Goal: Information Seeking & Learning: Learn about a topic

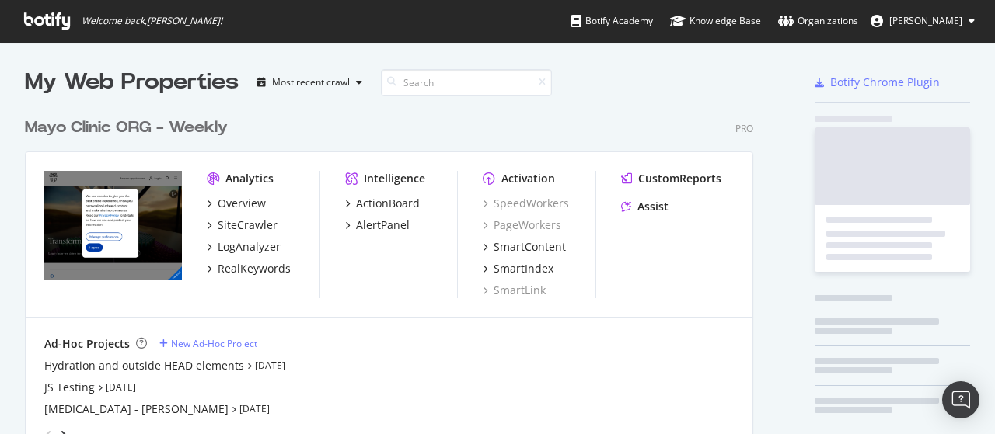
scroll to position [2208, 728]
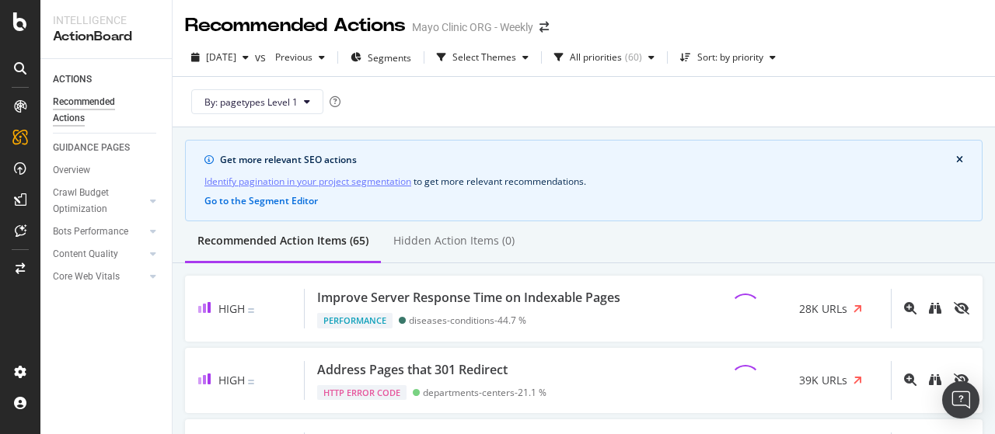
scroll to position [16, 0]
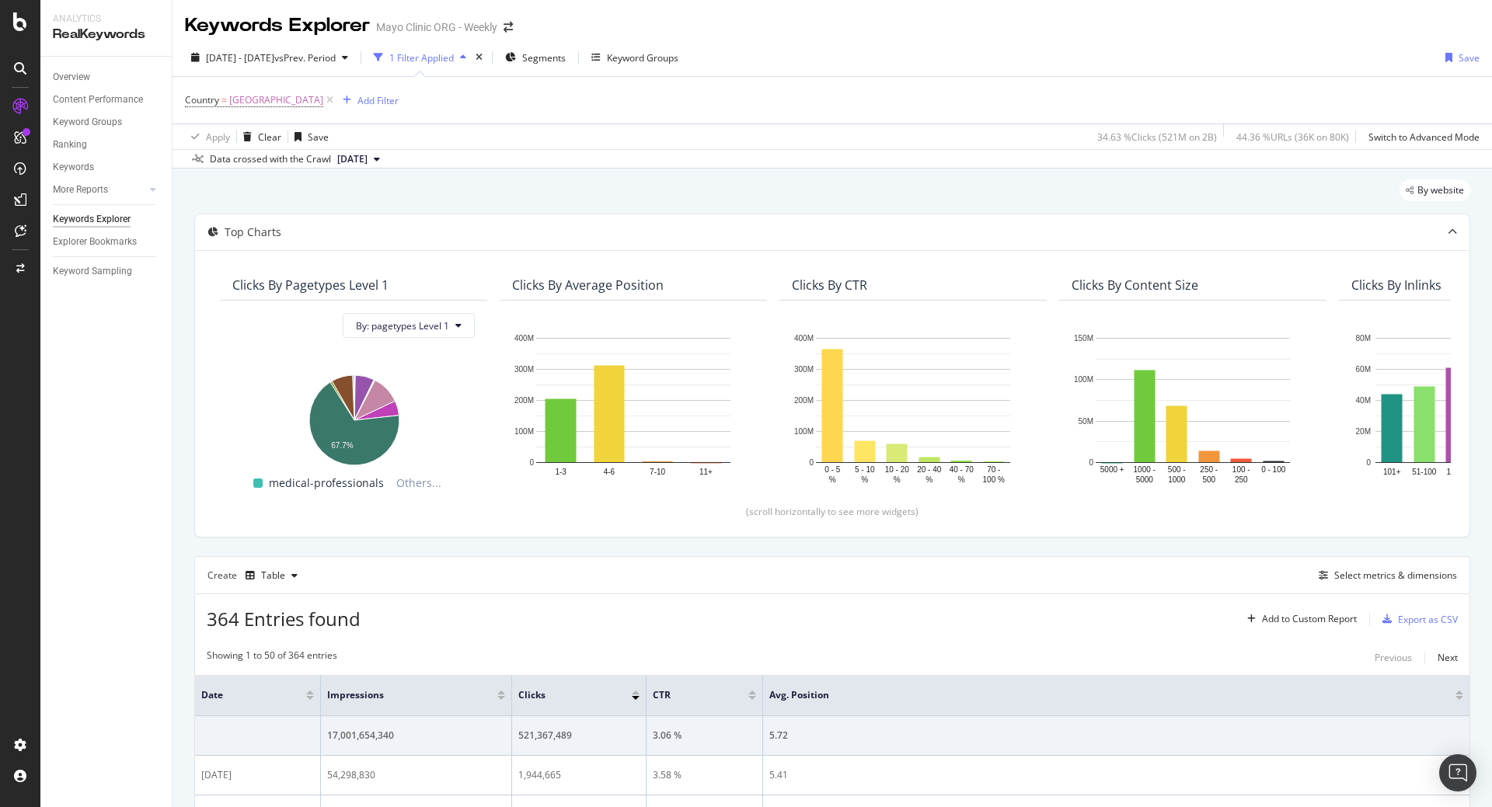
click at [795, 31] on div "Keywords Explorer Mayo Clinic ORG - Weekly" at bounding box center [832, 19] width 1319 height 39
click at [266, 57] on span "2023 Dec. 31st - 2024 Dec. 28th" at bounding box center [240, 57] width 68 height 13
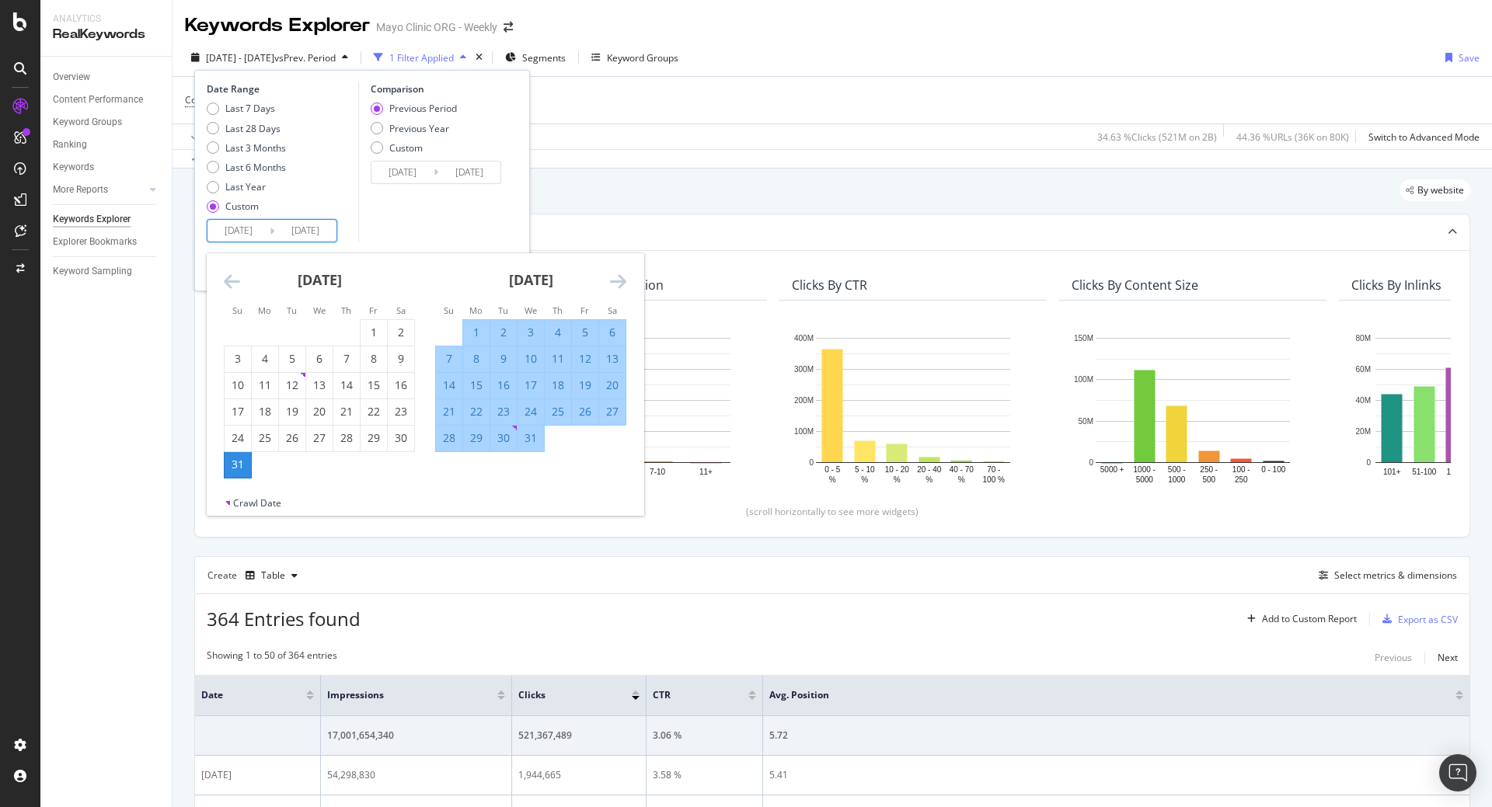
drag, startPoint x: 263, startPoint y: 230, endPoint x: 294, endPoint y: 228, distance: 31.1
click at [294, 228] on div "2023/12/31 Navigate forward to interact with the calendar and select a date. Pr…" at bounding box center [272, 230] width 131 height 23
click at [257, 228] on input "2023/12/31" at bounding box center [238, 231] width 62 height 22
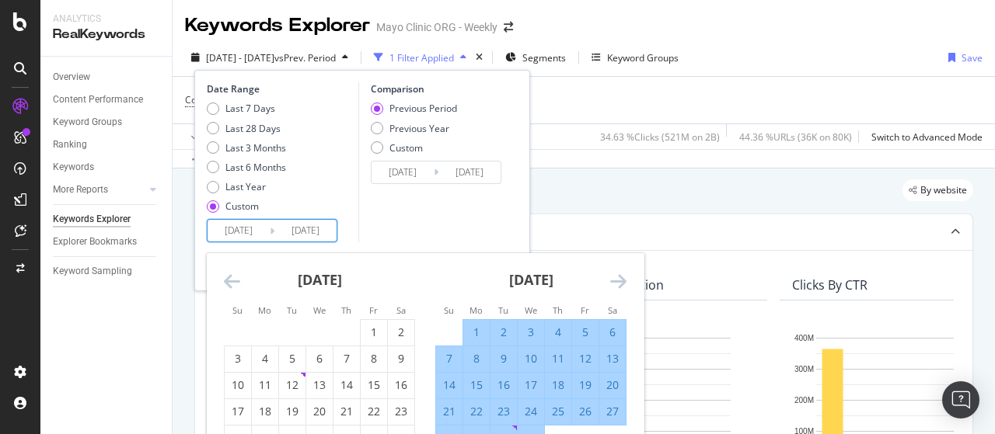
click at [775, 16] on div "Keywords Explorer Mayo Clinic ORG - Weekly" at bounding box center [584, 19] width 822 height 39
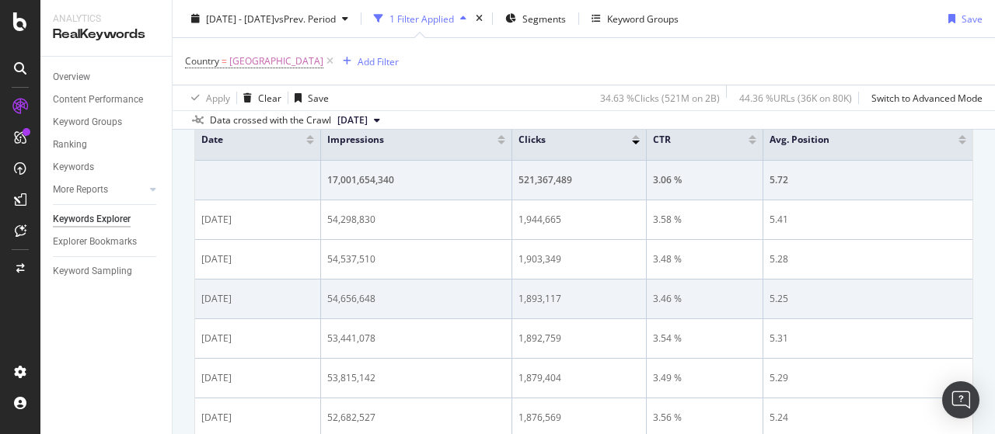
scroll to position [466, 0]
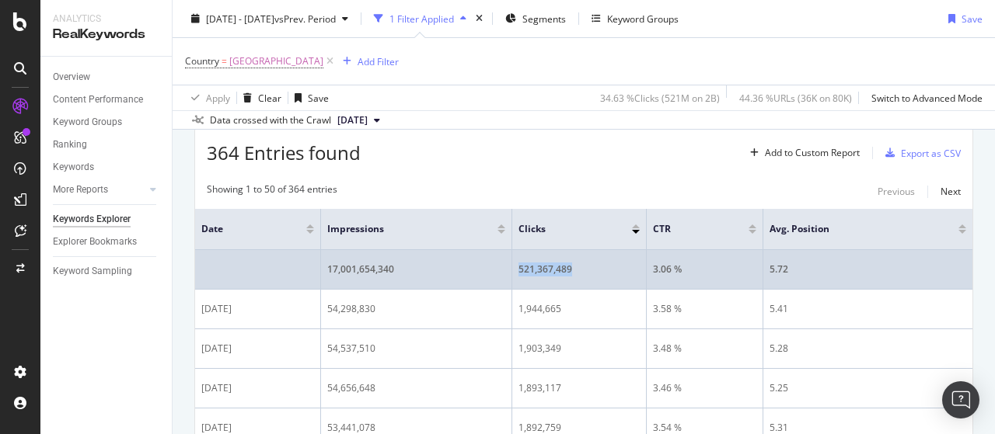
drag, startPoint x: 573, startPoint y: 268, endPoint x: 510, endPoint y: 265, distance: 63.8
click at [510, 265] on tr "17,001,654,340 521,367,489 3.06 % 5.72" at bounding box center [583, 270] width 777 height 40
copy tr "521,367,489"
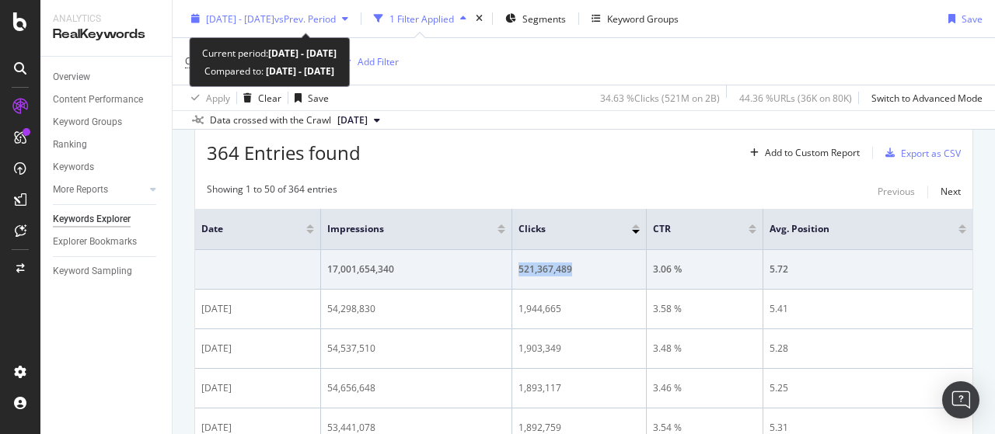
click at [274, 16] on span "2023 Dec. 31st - 2024 Dec. 28th" at bounding box center [240, 18] width 68 height 13
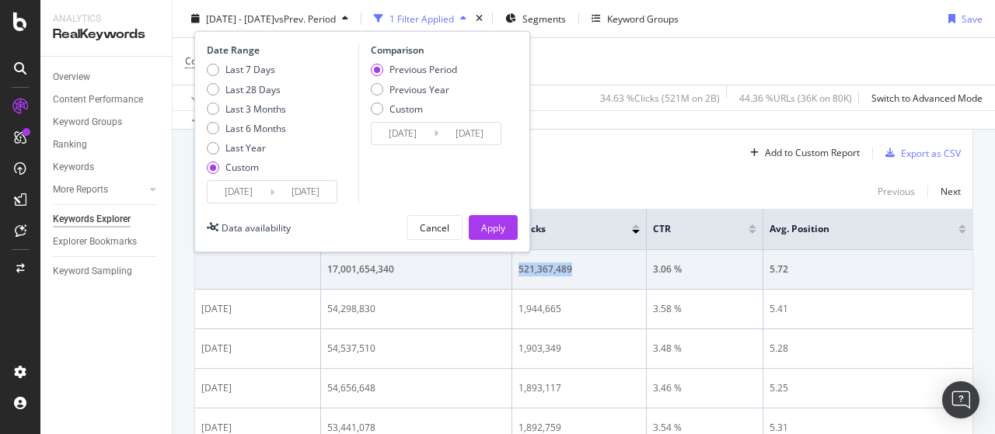
click at [236, 187] on input "2023/12/31" at bounding box center [238, 192] width 62 height 22
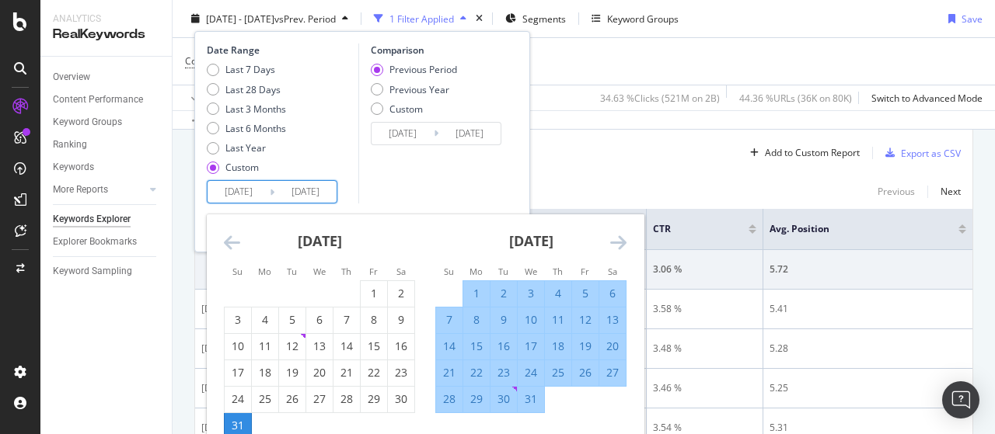
click at [232, 239] on icon "Move backward to switch to the previous month." at bounding box center [232, 242] width 16 height 19
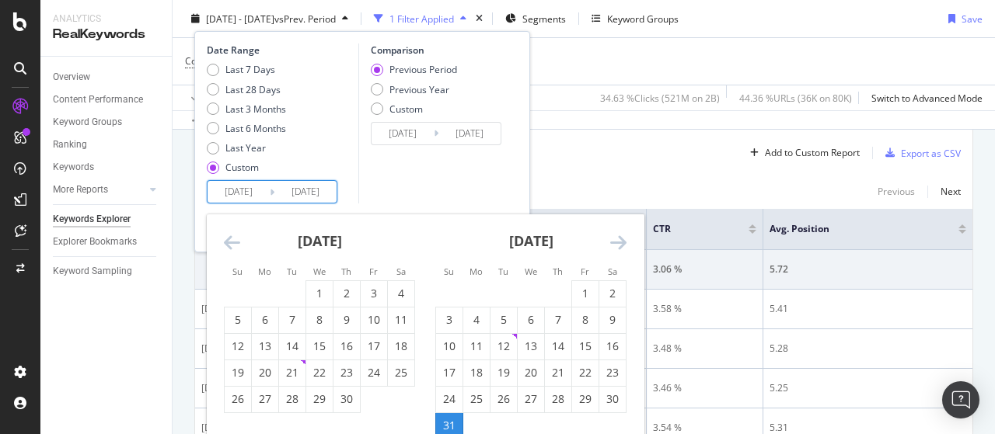
click at [232, 239] on icon "Move backward to switch to the previous month." at bounding box center [232, 242] width 16 height 19
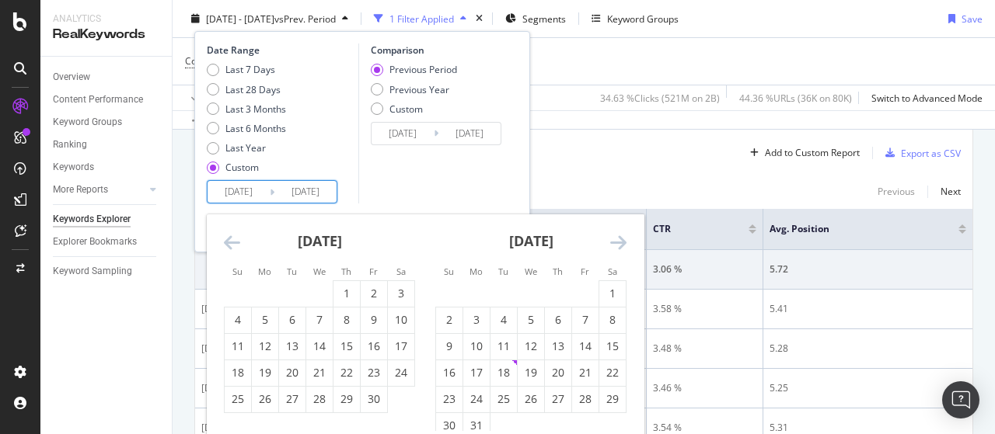
click at [232, 239] on icon "Move backward to switch to the previous month." at bounding box center [232, 242] width 16 height 19
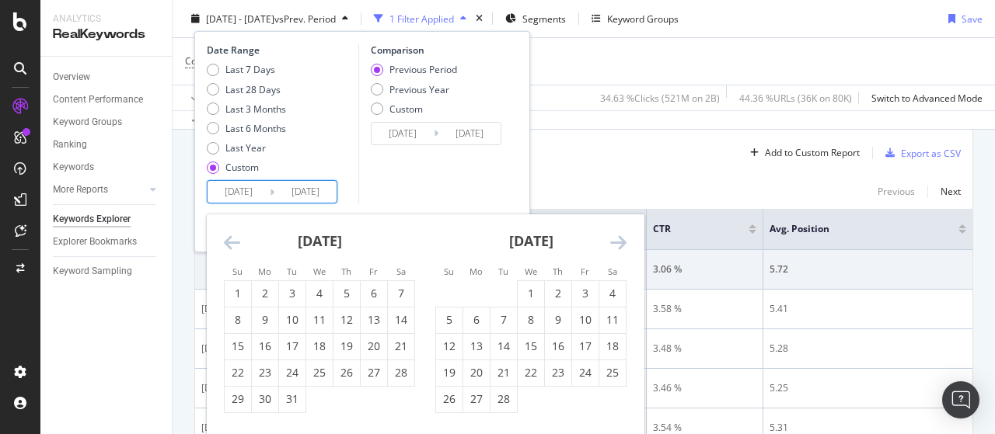
click at [233, 239] on icon "Move backward to switch to the previous month." at bounding box center [232, 242] width 16 height 19
click at [615, 241] on icon "Move forward to switch to the next month." at bounding box center [618, 242] width 16 height 19
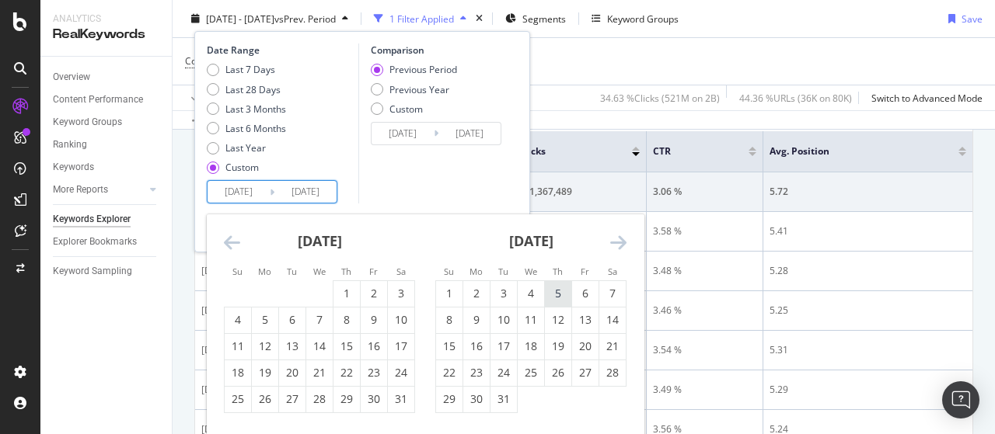
drag, startPoint x: 451, startPoint y: 286, endPoint x: 570, endPoint y: 296, distance: 119.3
click at [451, 286] on div "1" at bounding box center [449, 294] width 26 height 16
type input "2023/01/01"
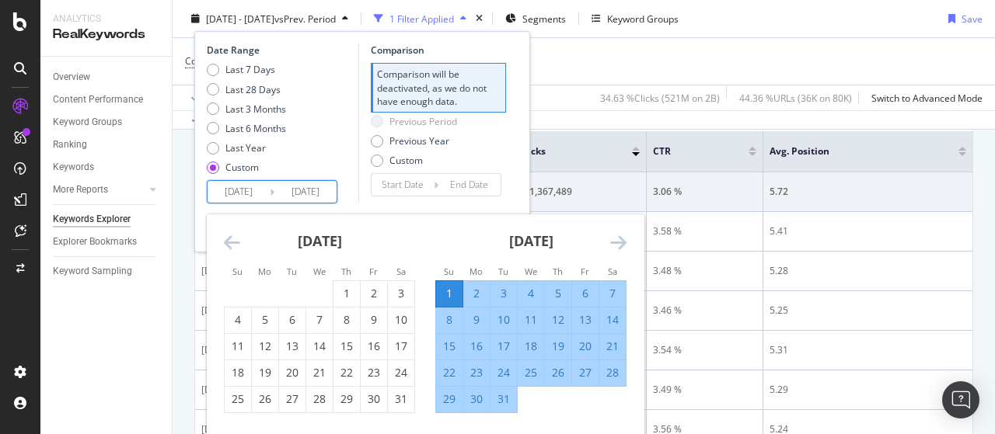
click at [617, 288] on div "7" at bounding box center [612, 294] width 26 height 16
type input "2023/01/07"
type input "2022/12/25"
type input "2022/12/31"
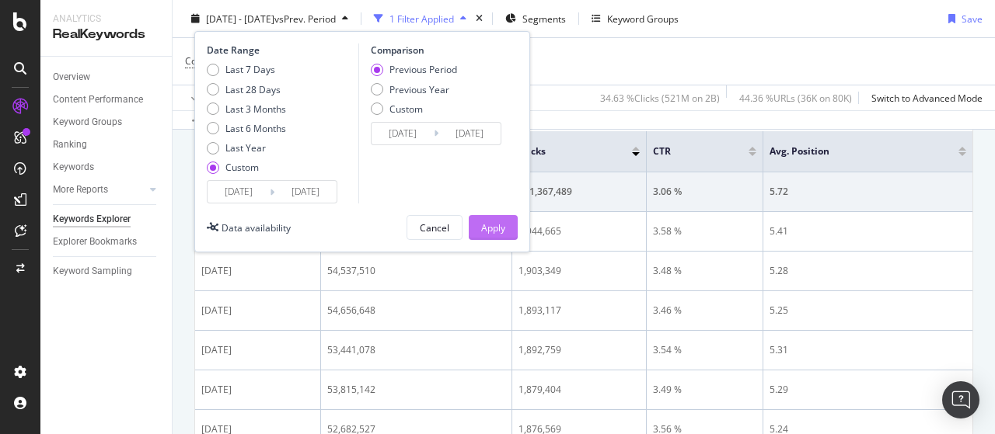
click at [500, 228] on div "Apply" at bounding box center [493, 227] width 24 height 13
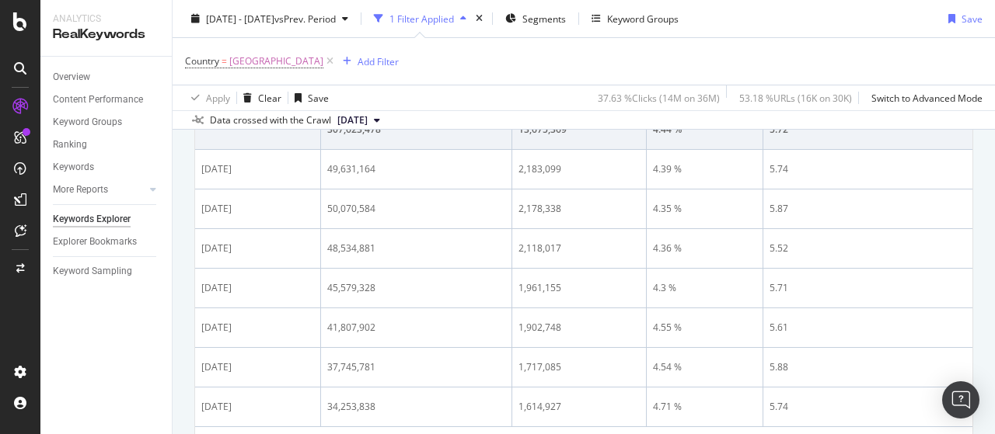
scroll to position [373, 0]
